Goal: Check status: Check status

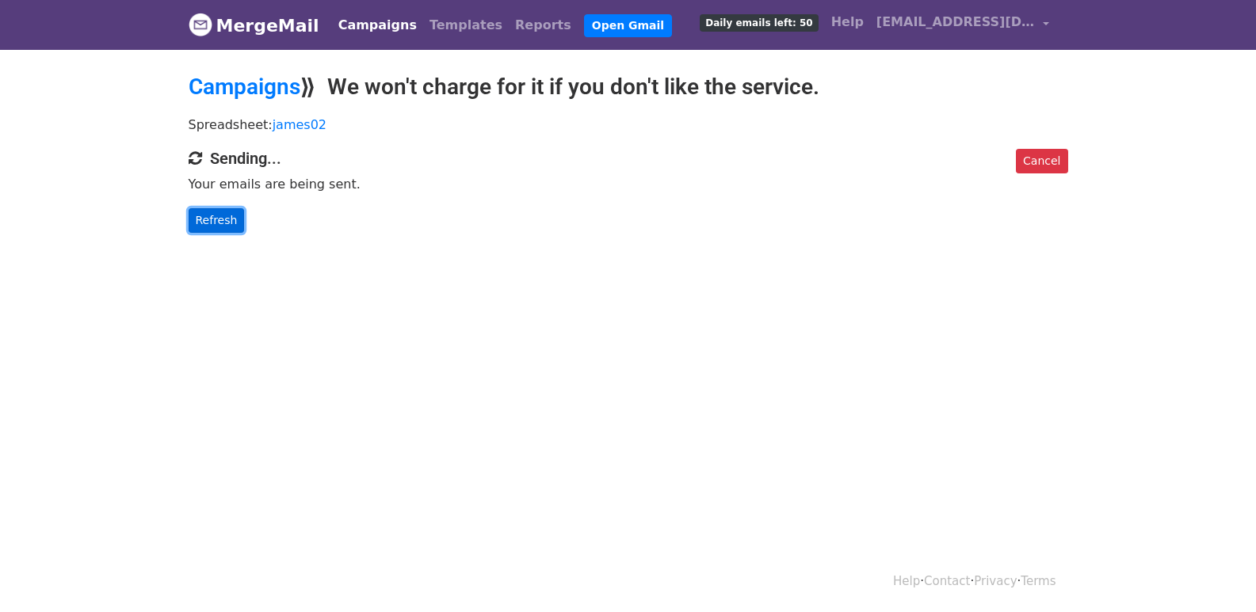
click at [216, 216] on link "Refresh" at bounding box center [217, 220] width 56 height 25
click at [229, 222] on link "Refresh" at bounding box center [217, 220] width 56 height 25
click at [228, 223] on link "Refresh" at bounding box center [217, 220] width 56 height 25
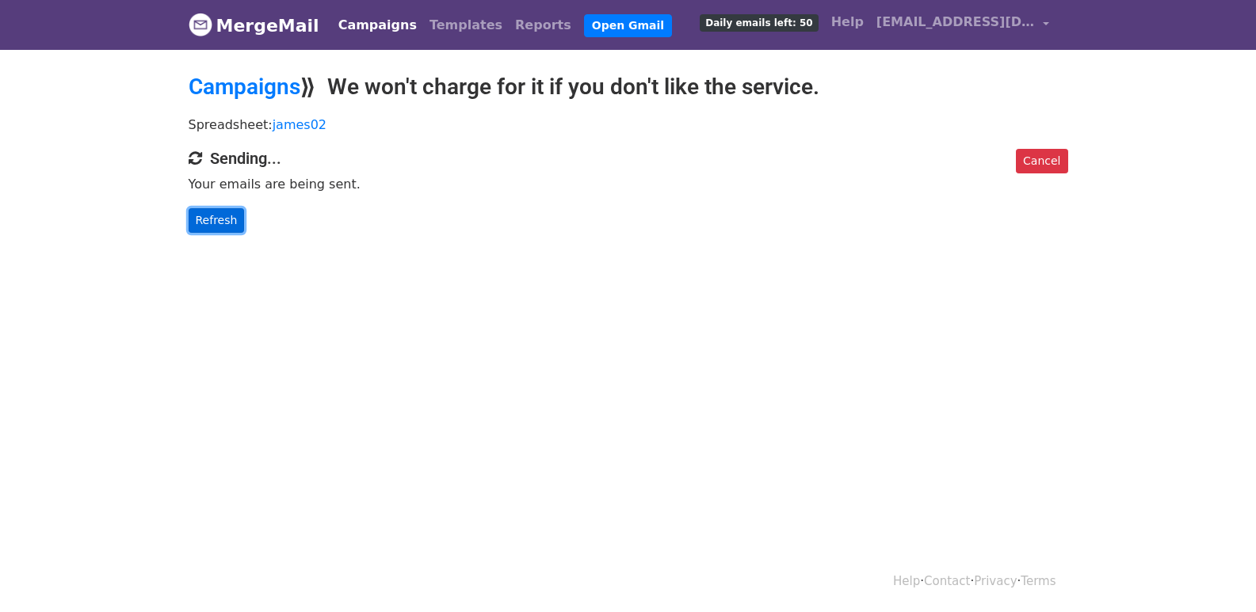
click at [228, 223] on link "Refresh" at bounding box center [217, 220] width 56 height 25
click at [229, 224] on link "Refresh" at bounding box center [217, 220] width 56 height 25
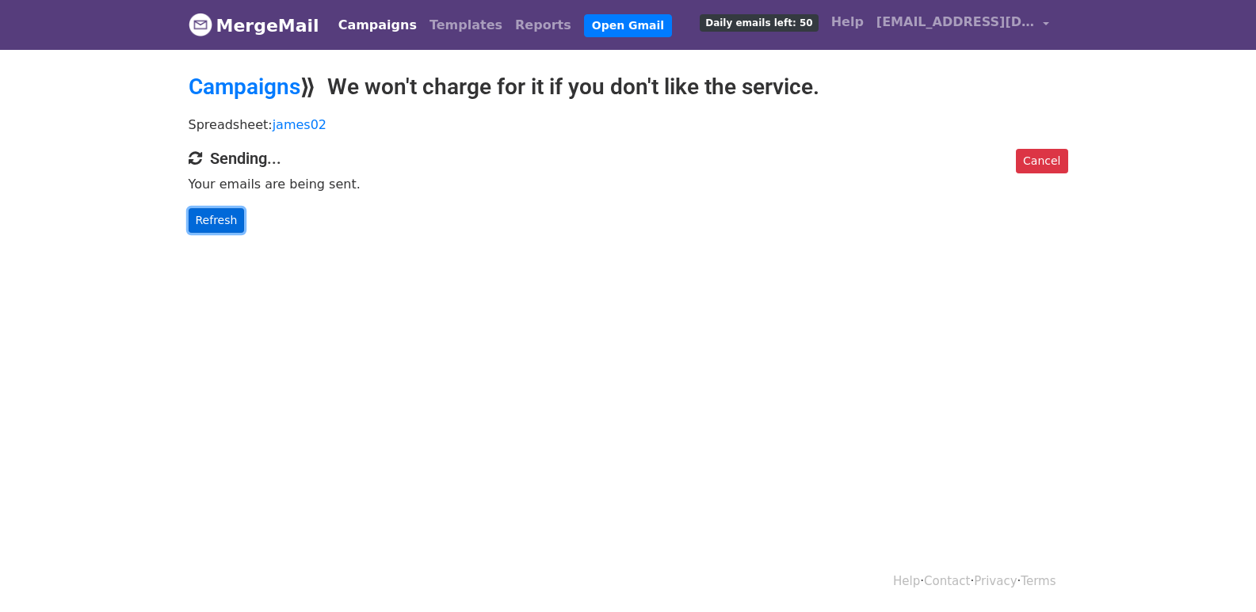
click at [229, 224] on link "Refresh" at bounding box center [217, 220] width 56 height 25
click at [228, 223] on link "Refresh" at bounding box center [217, 220] width 56 height 25
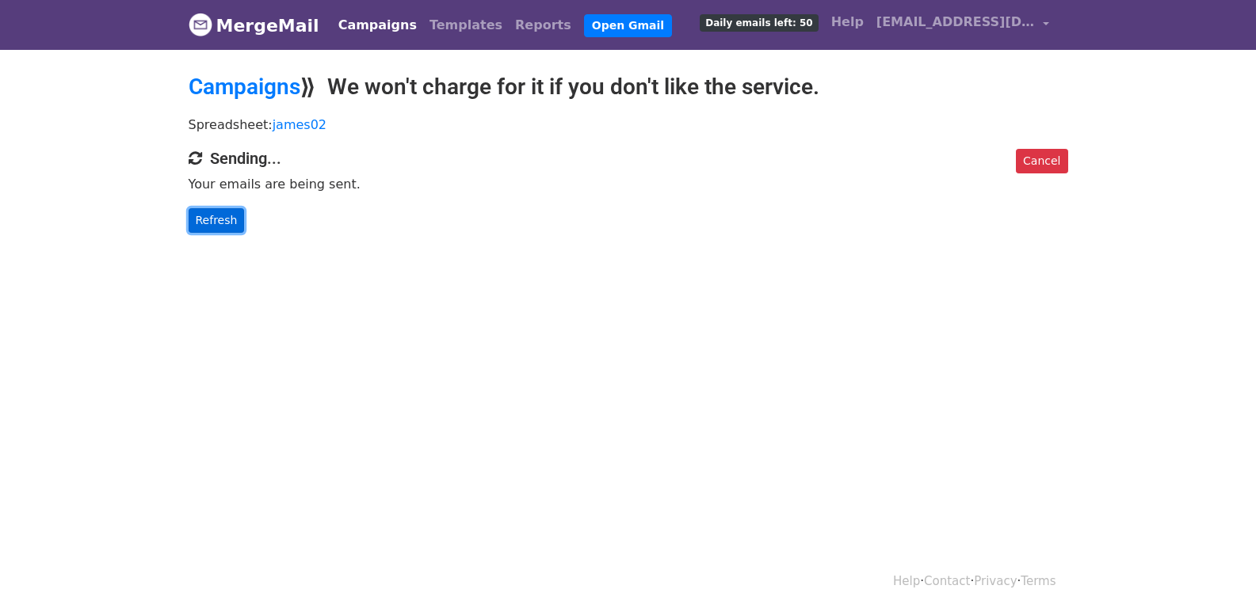
click at [228, 223] on link "Refresh" at bounding box center [217, 220] width 56 height 25
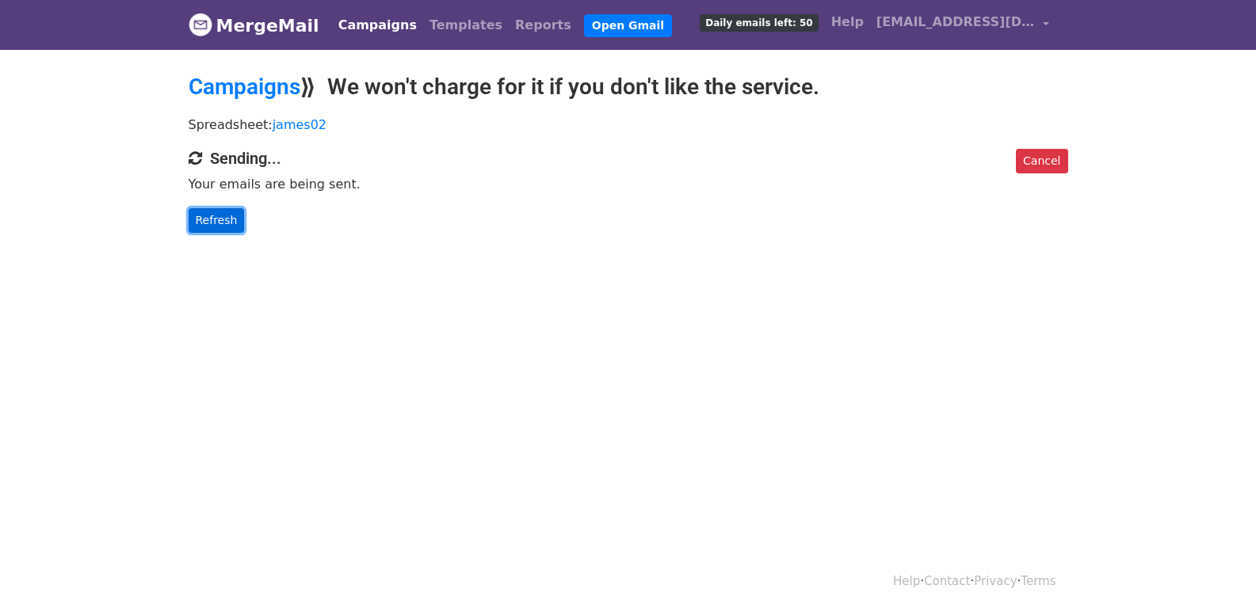
click at [228, 223] on link "Refresh" at bounding box center [217, 220] width 56 height 25
click at [217, 223] on link "Refresh" at bounding box center [217, 220] width 56 height 25
click at [230, 227] on link "Refresh" at bounding box center [217, 220] width 56 height 25
